Goal: Find specific page/section: Find specific page/section

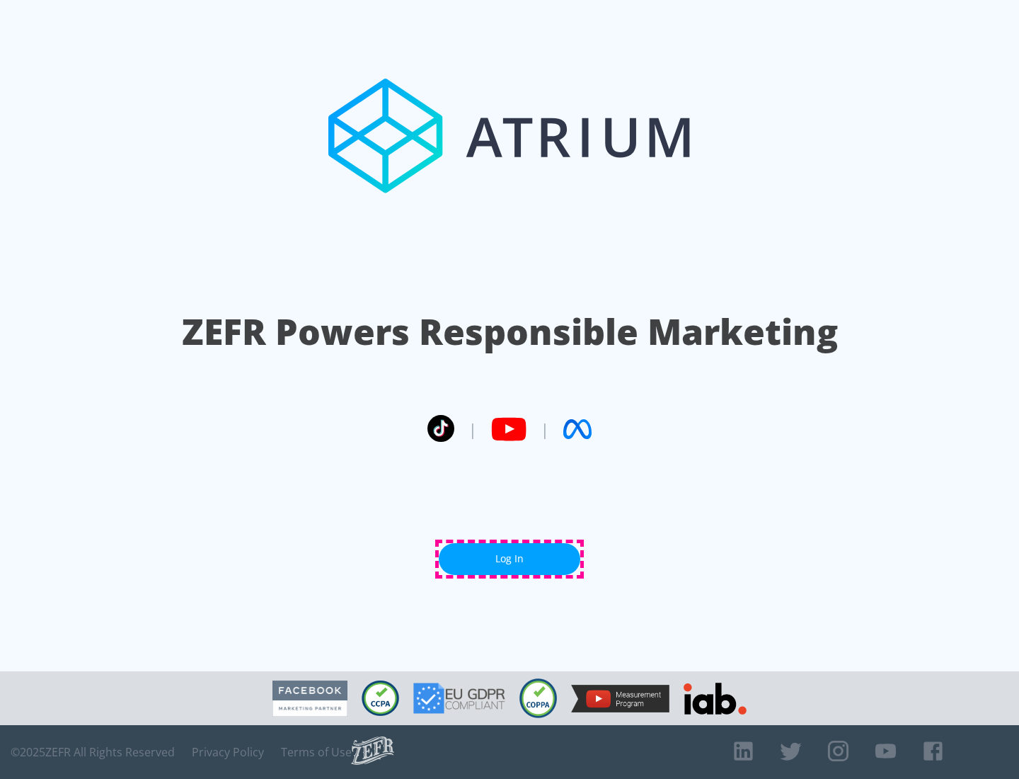
click at [510, 558] on link "Log In" at bounding box center [510, 559] width 142 height 32
